Goal: Navigation & Orientation: Go to known website

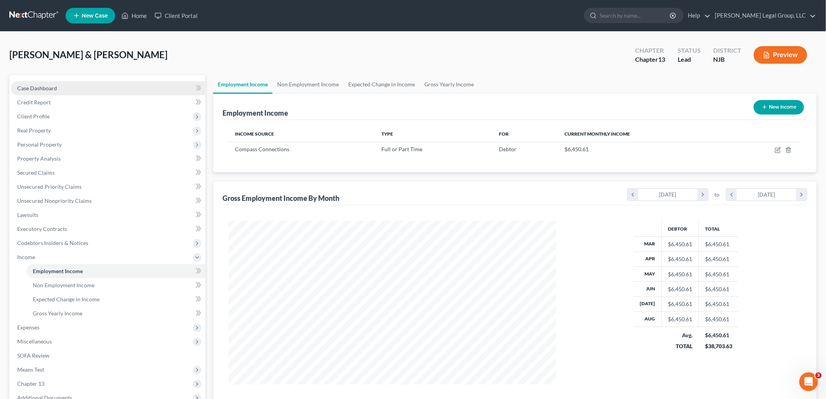
scroll to position [1, 0]
click at [144, 13] on link "Home" at bounding box center [133, 16] width 33 height 14
